Goal: Find specific page/section: Find specific page/section

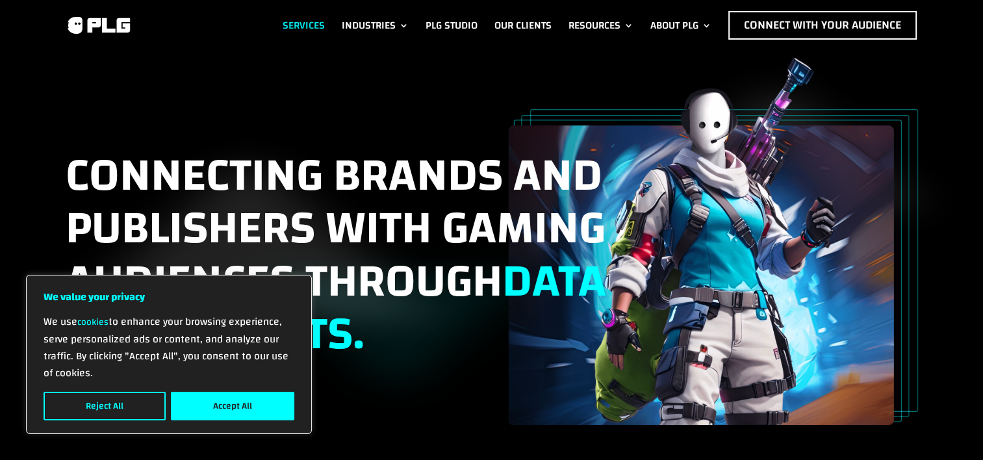
click at [307, 20] on link "Services" at bounding box center [304, 25] width 42 height 29
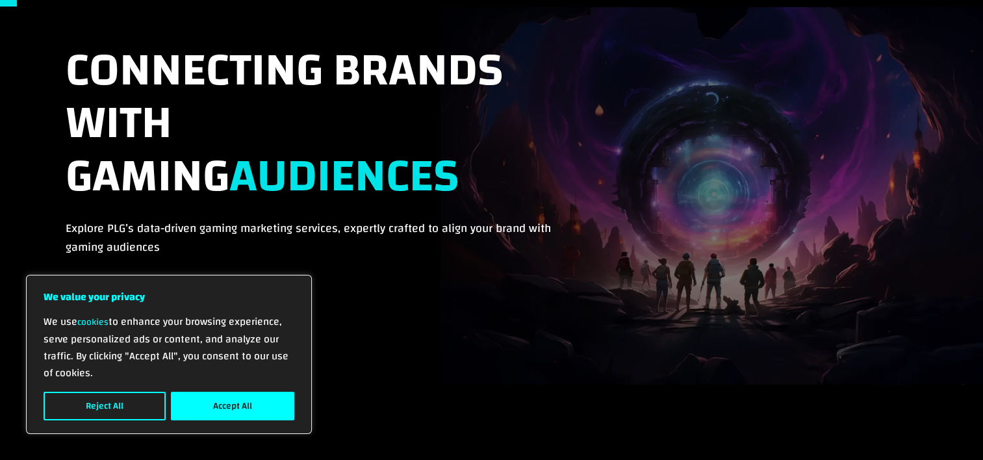
scroll to position [91, 0]
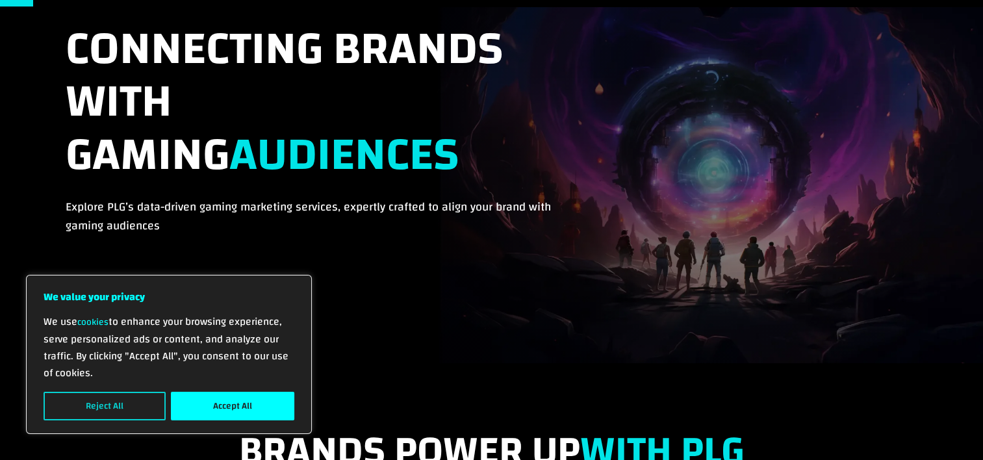
click at [112, 401] on button "Reject All" at bounding box center [105, 406] width 122 height 29
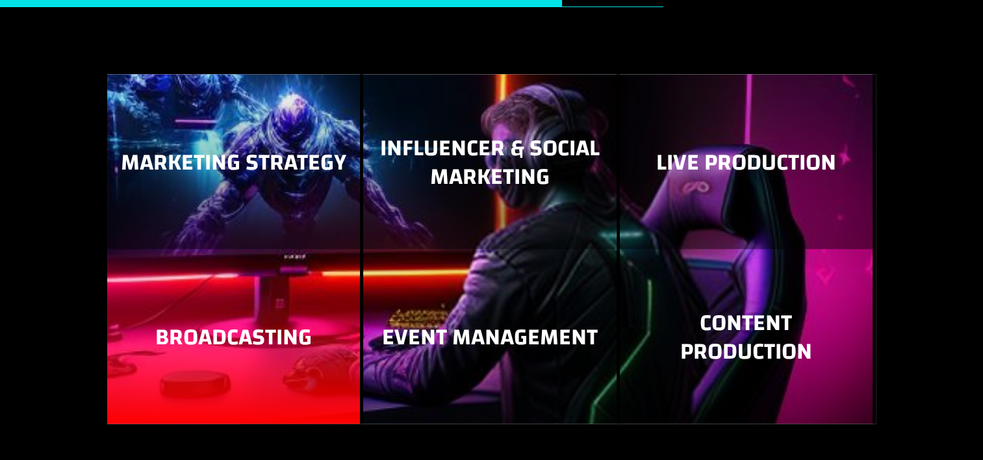
scroll to position [1646, 0]
